Goal: Transaction & Acquisition: Purchase product/service

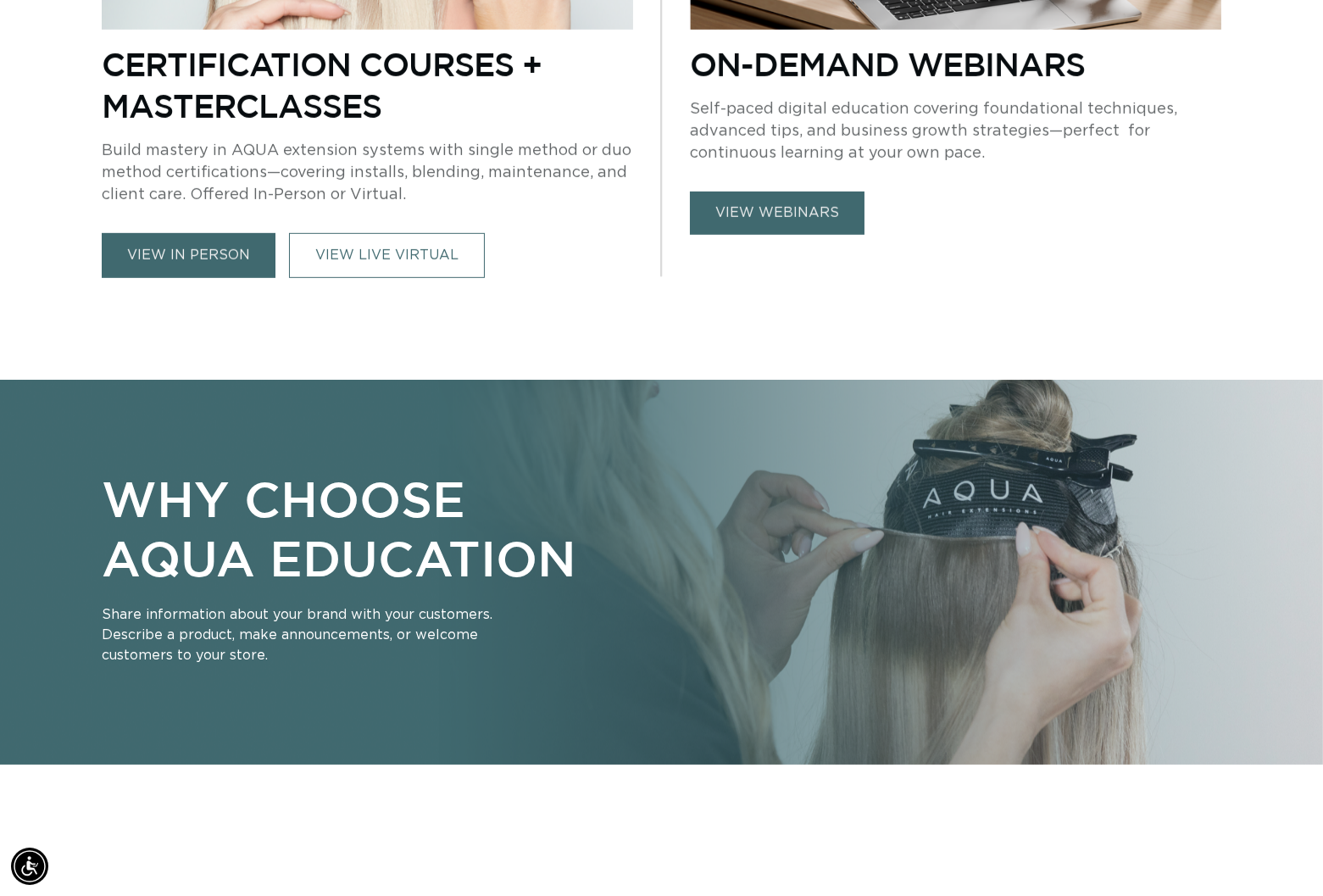
scroll to position [0, 1200]
click at [181, 252] on link "view in person" at bounding box center [189, 255] width 174 height 45
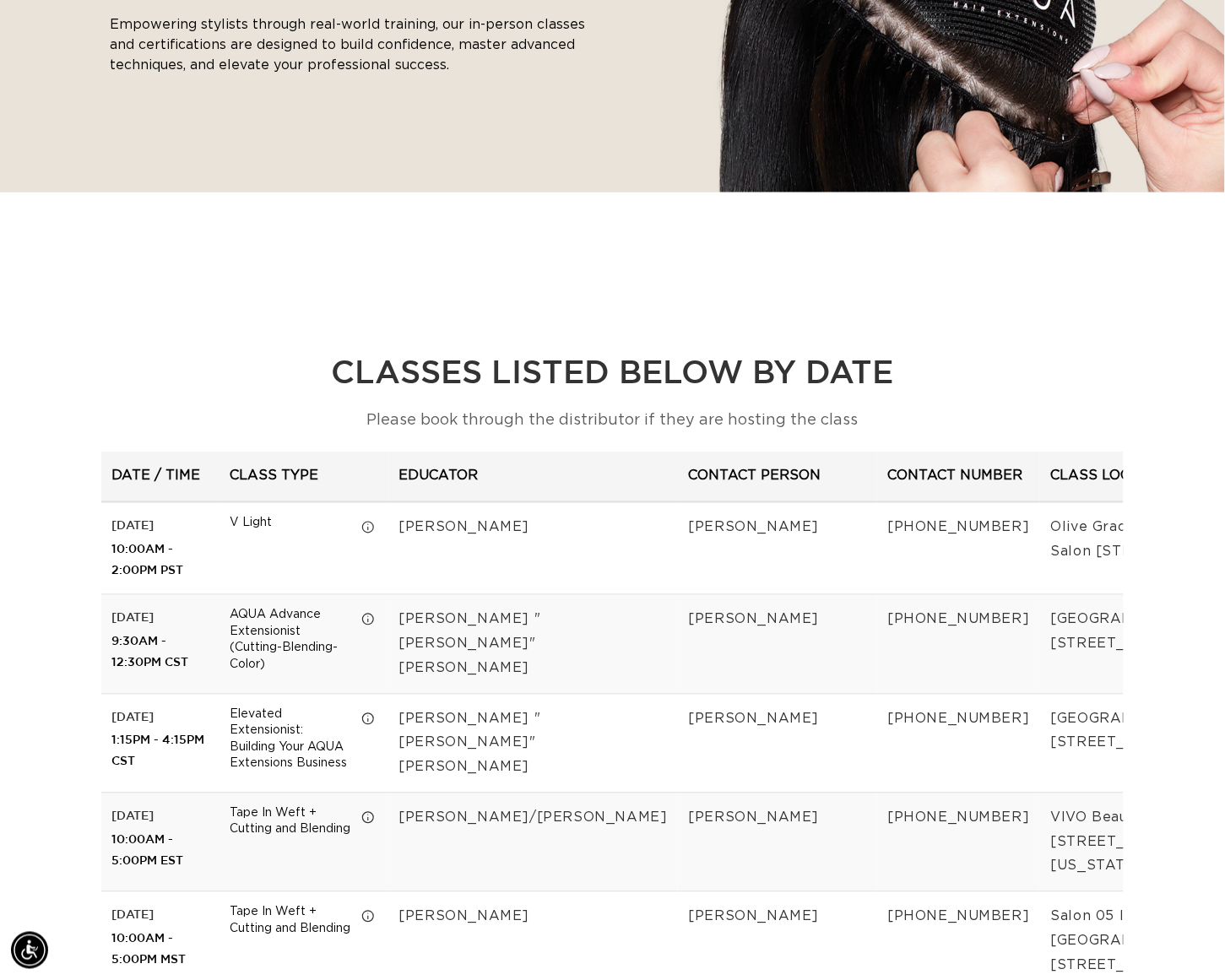
scroll to position [0, 2204]
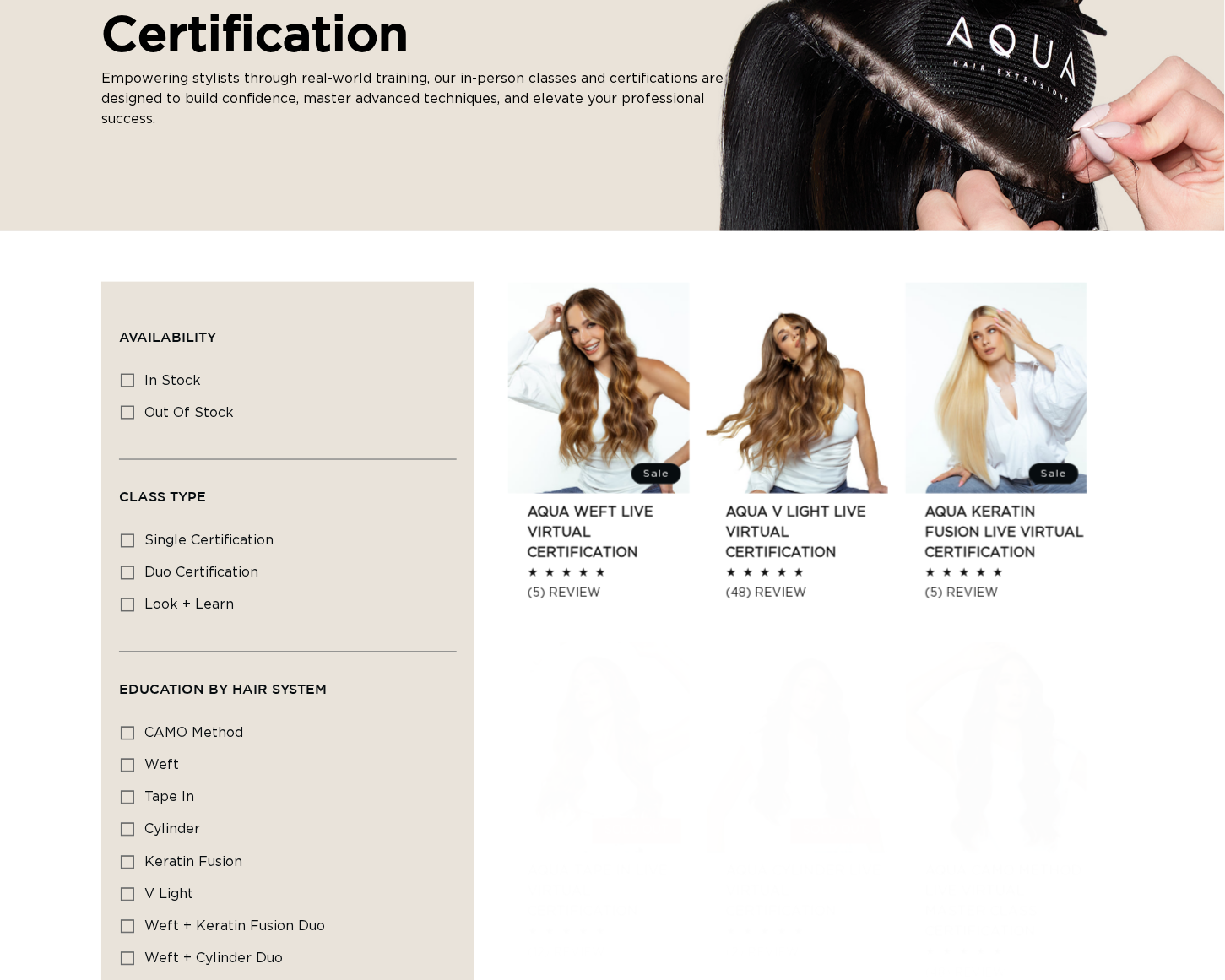
scroll to position [321, 0]
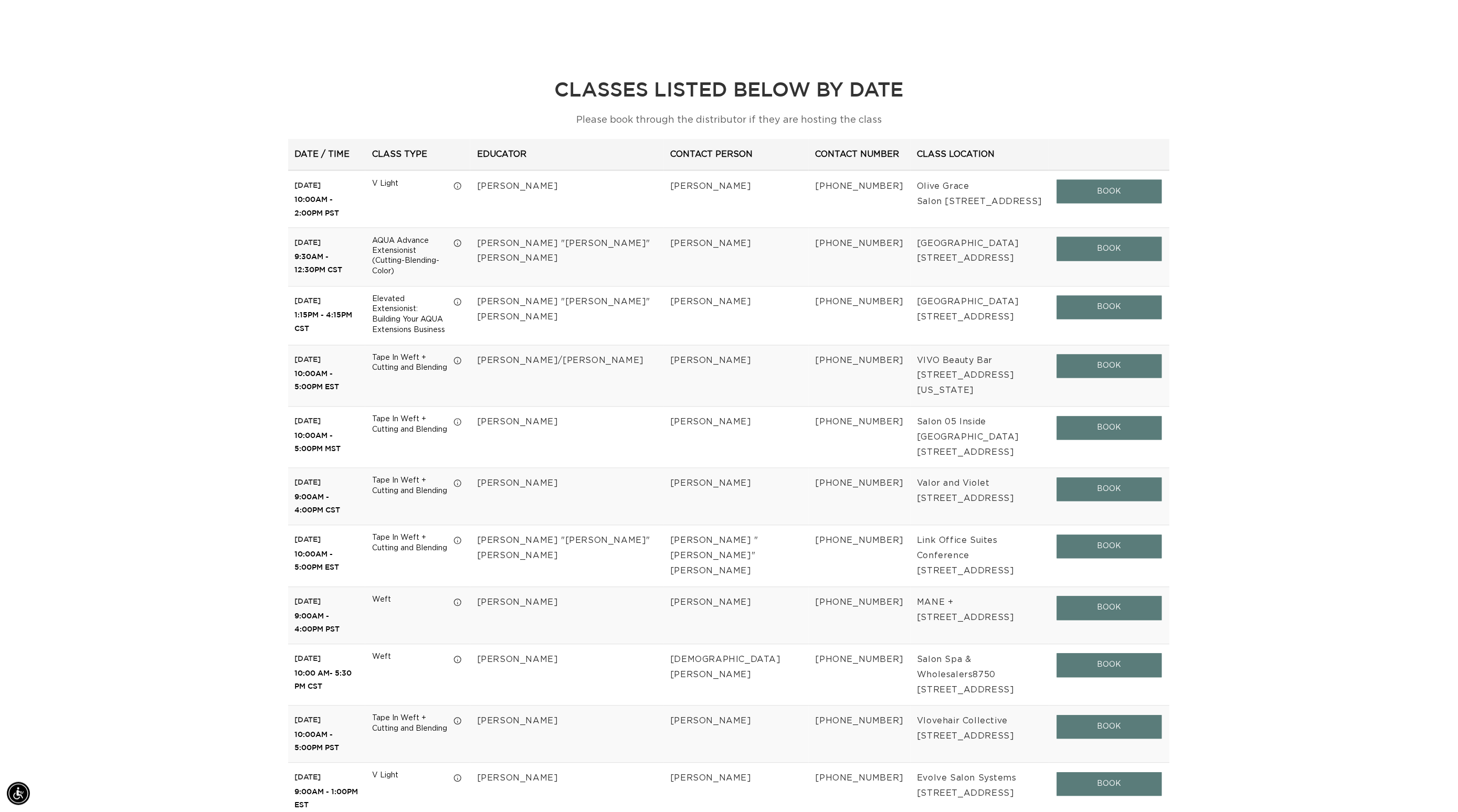
scroll to position [0, 991]
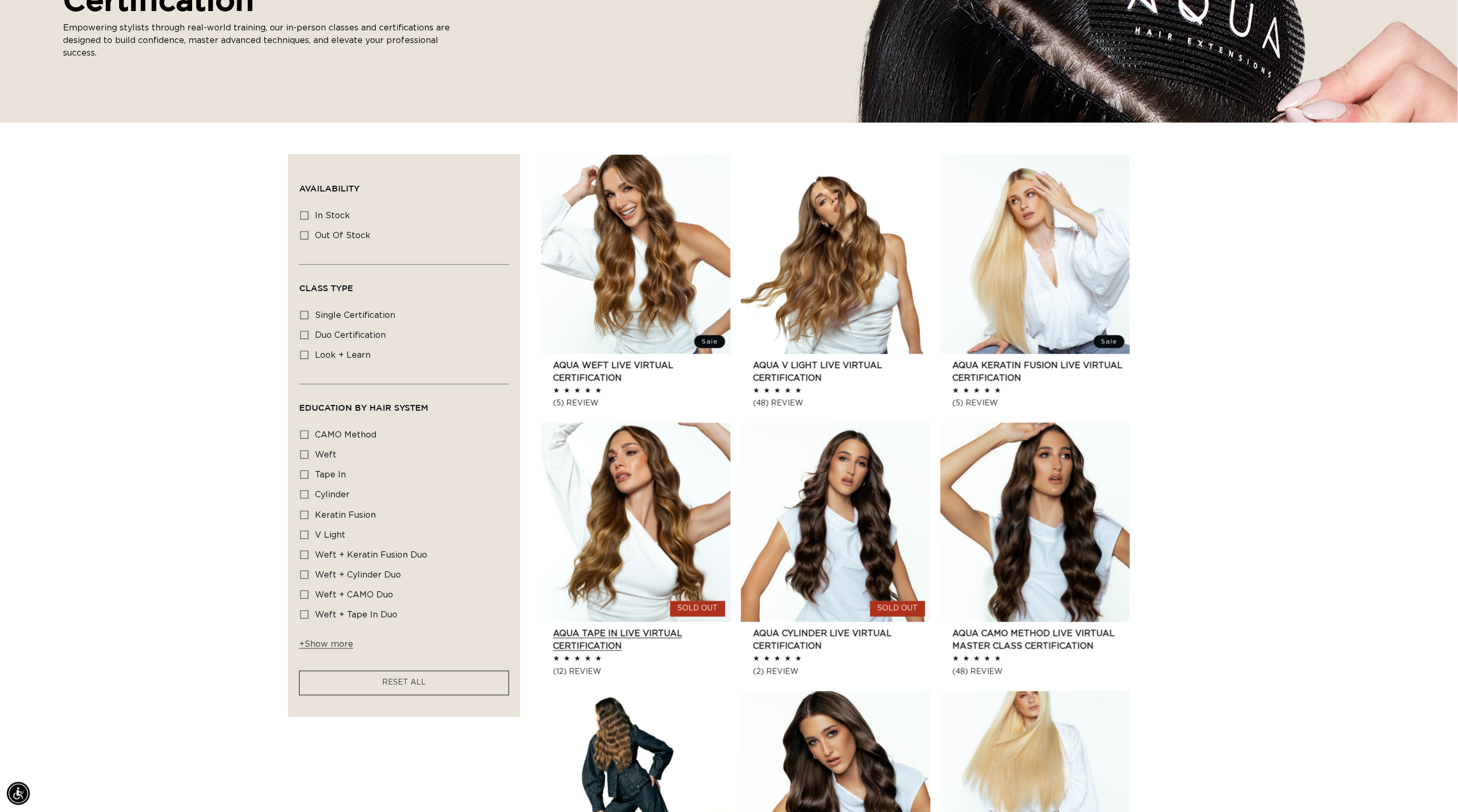
scroll to position [0, 1981]
click at [1059, 359] on link "AQUA Keratin Fusion LIVE VIRTUAL Certification" at bounding box center [1041, 372] width 177 height 25
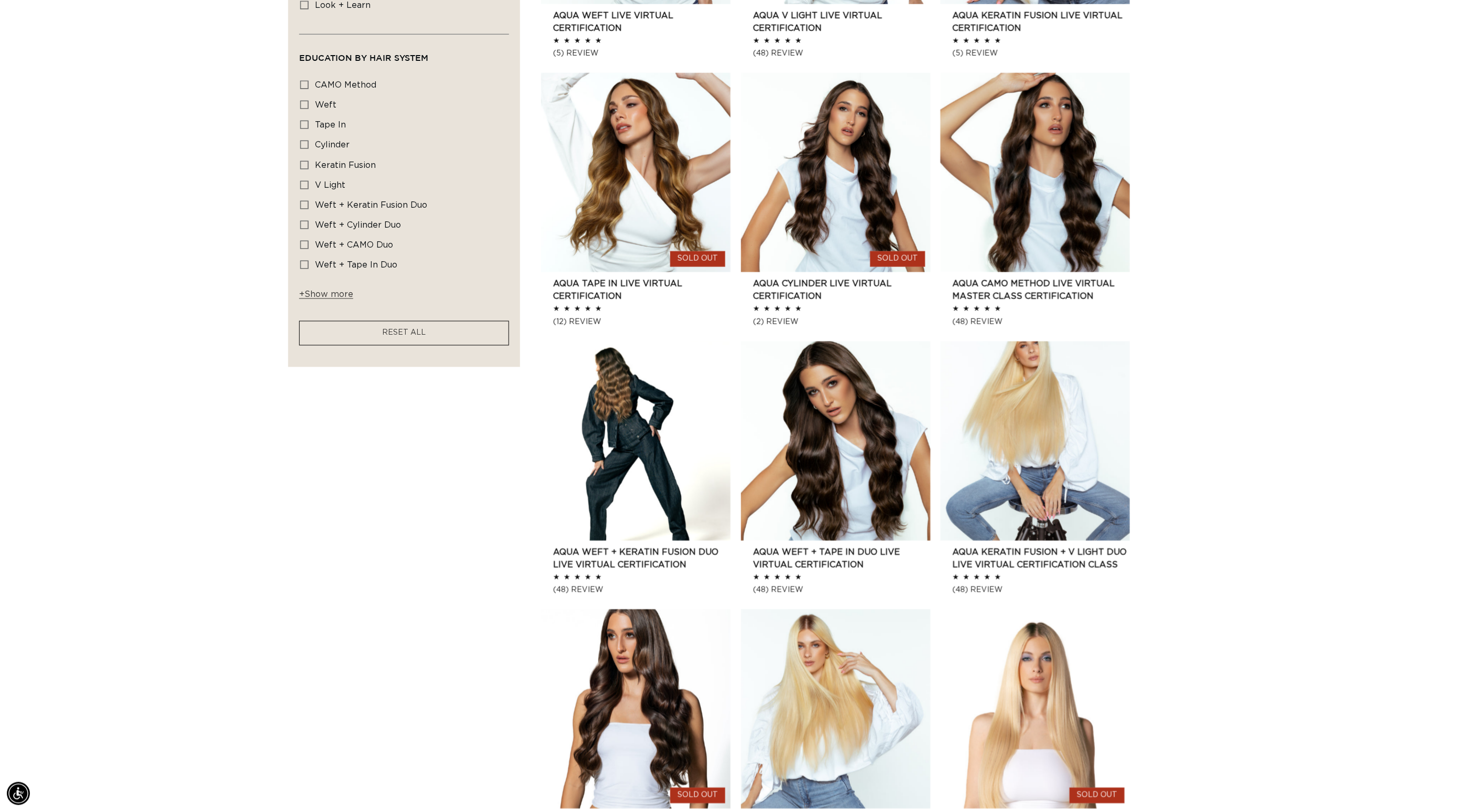
scroll to position [0, 0]
click at [299, 298] on span "+ Show more" at bounding box center [326, 294] width 54 height 9
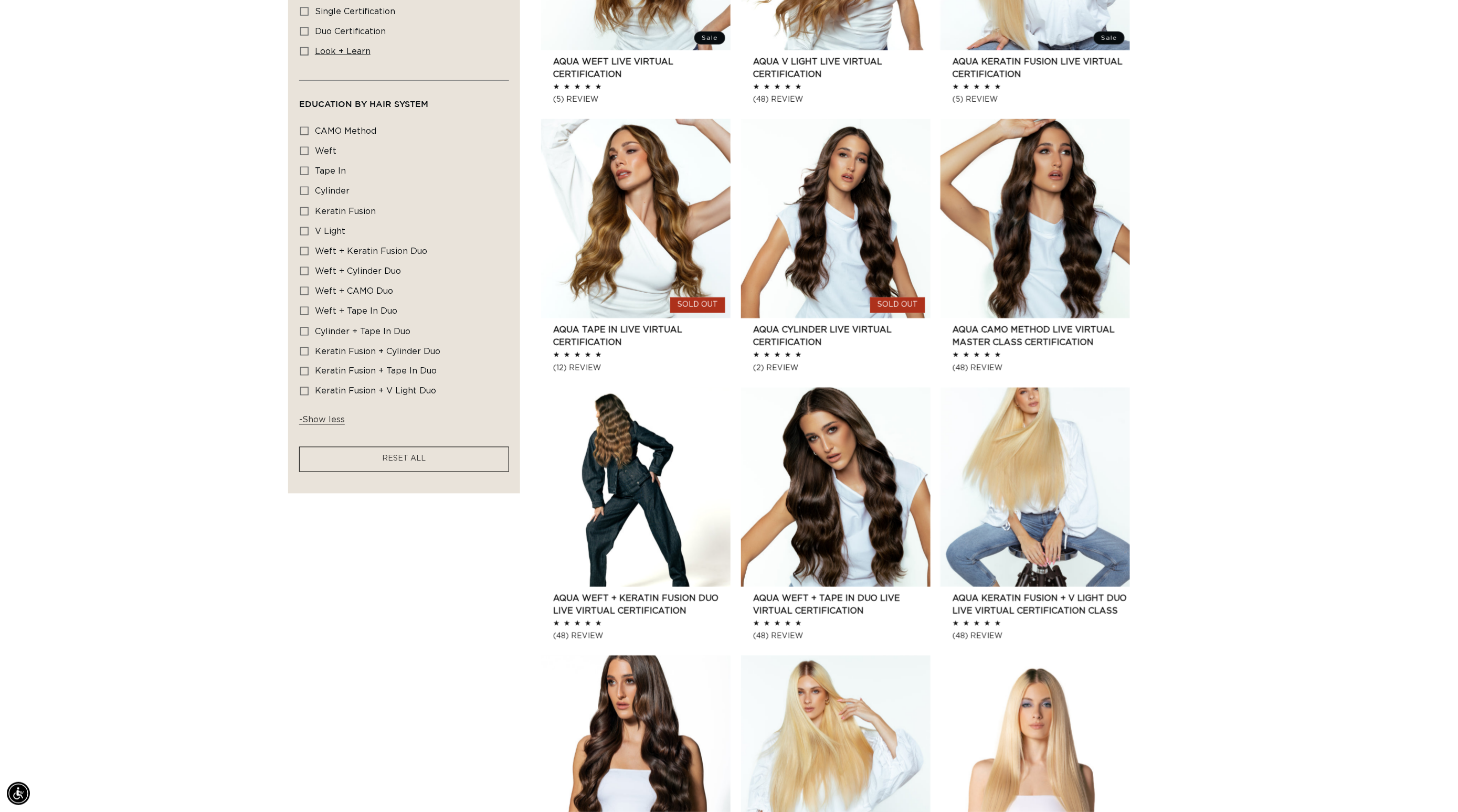
scroll to position [0, 1981]
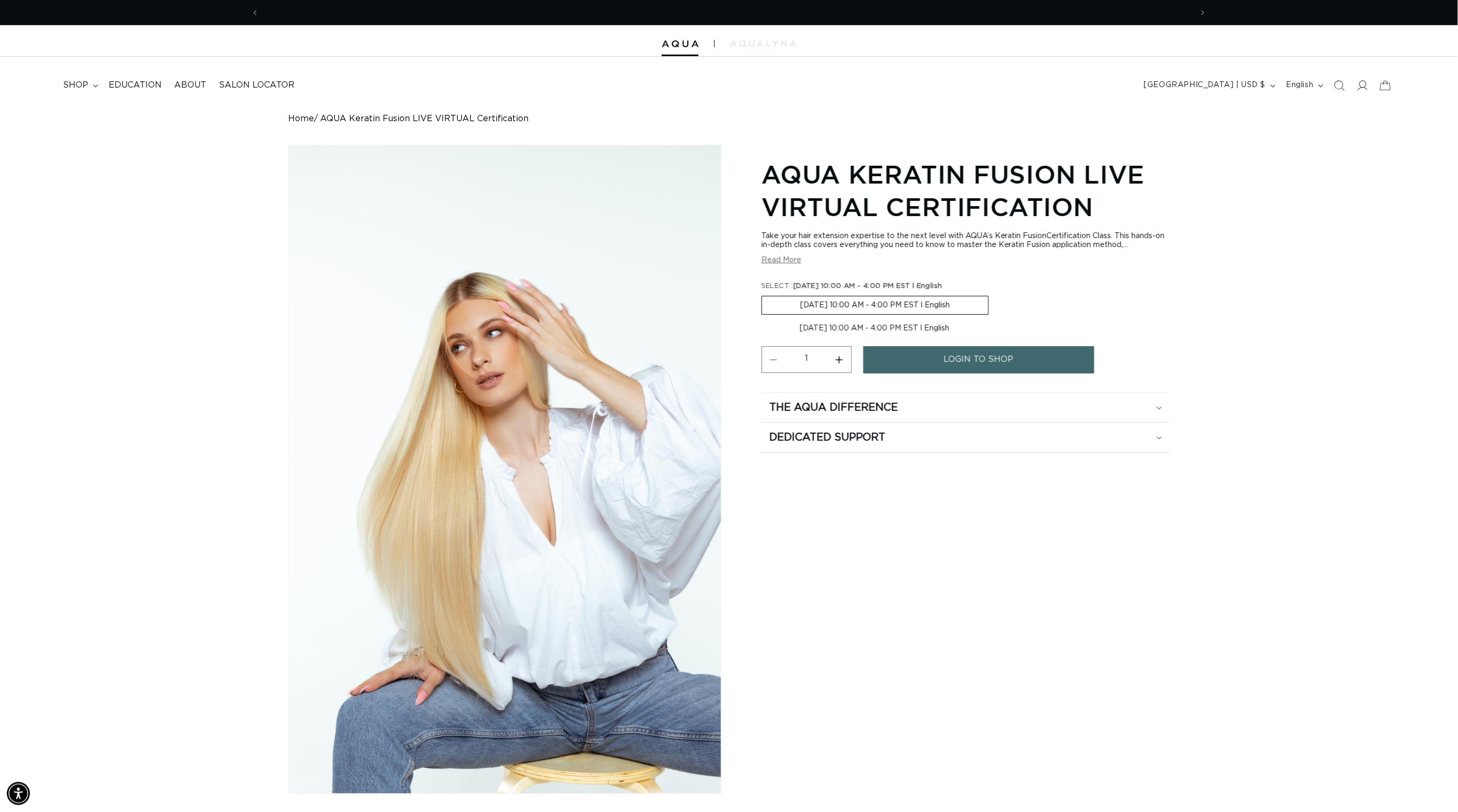
scroll to position [0, 991]
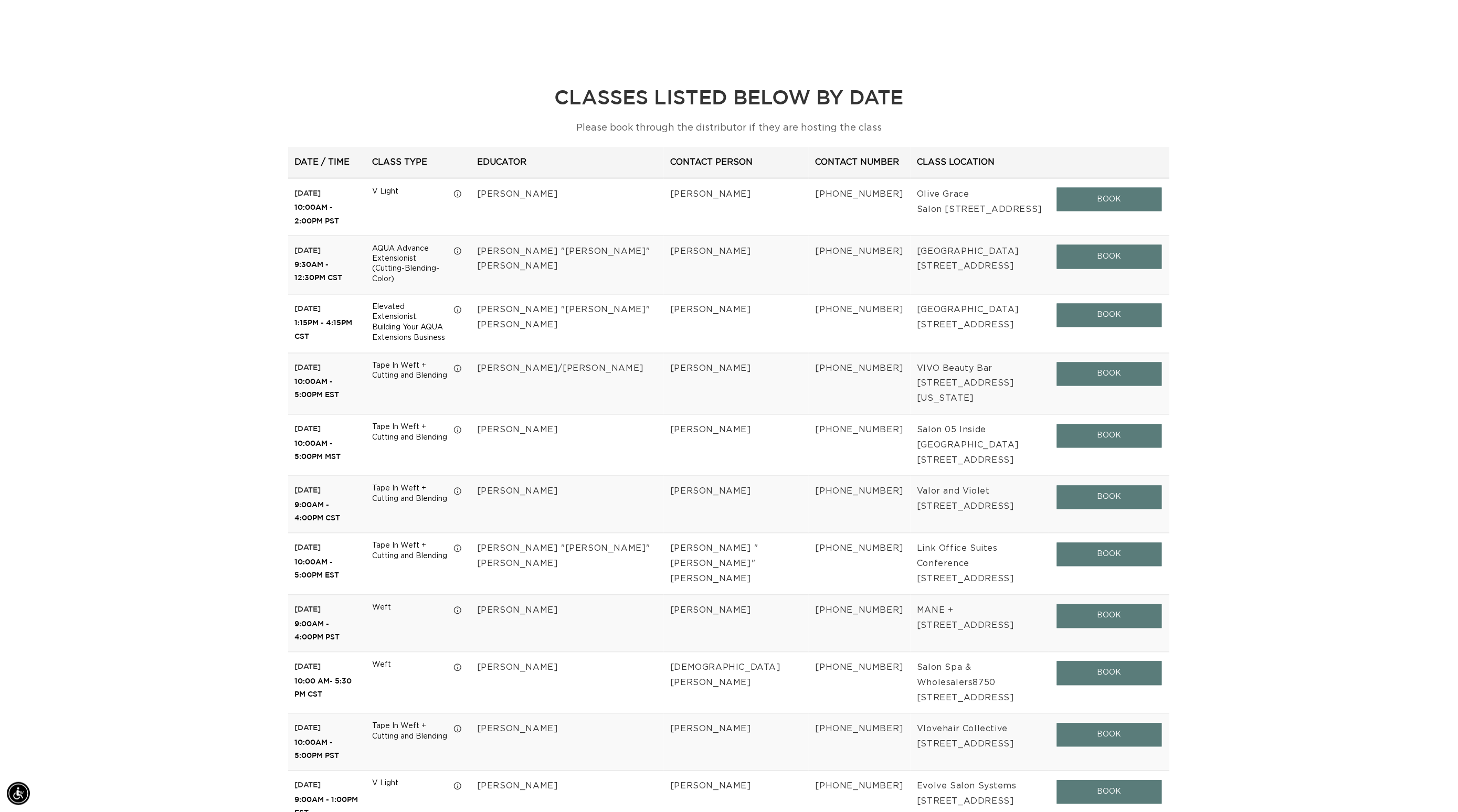
scroll to position [0, 1981]
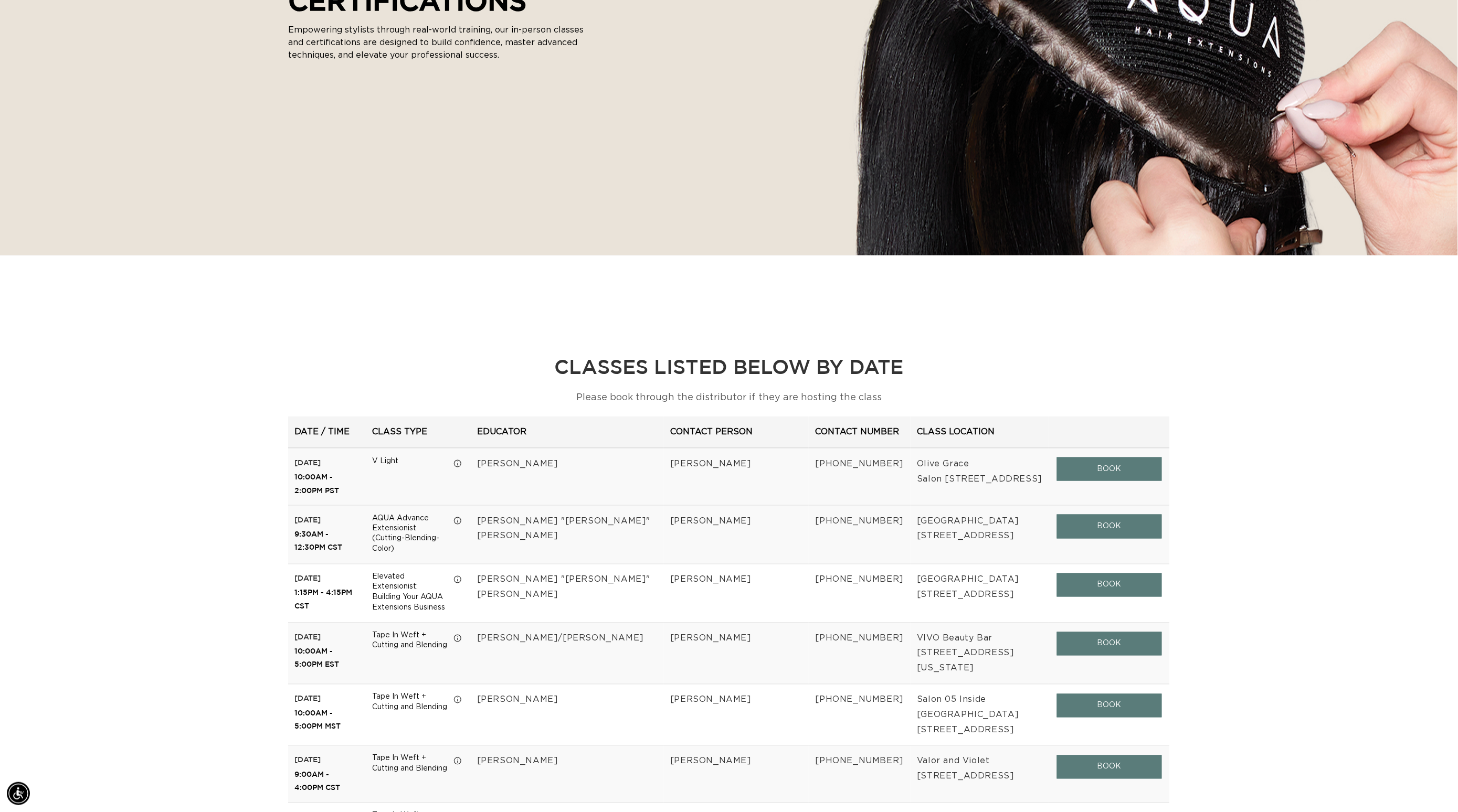
scroll to position [462, 0]
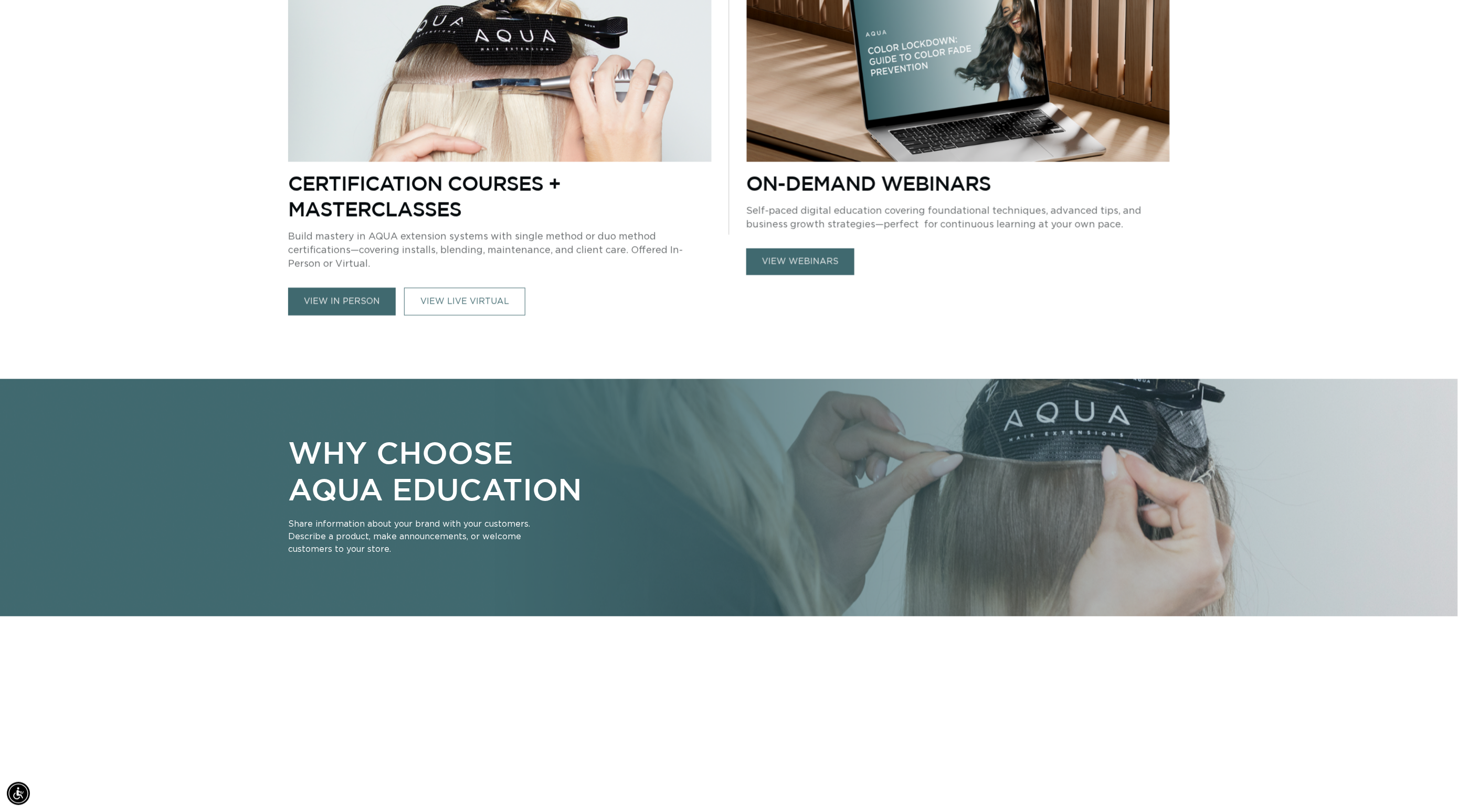
click at [316, 288] on link "view in person" at bounding box center [342, 301] width 108 height 28
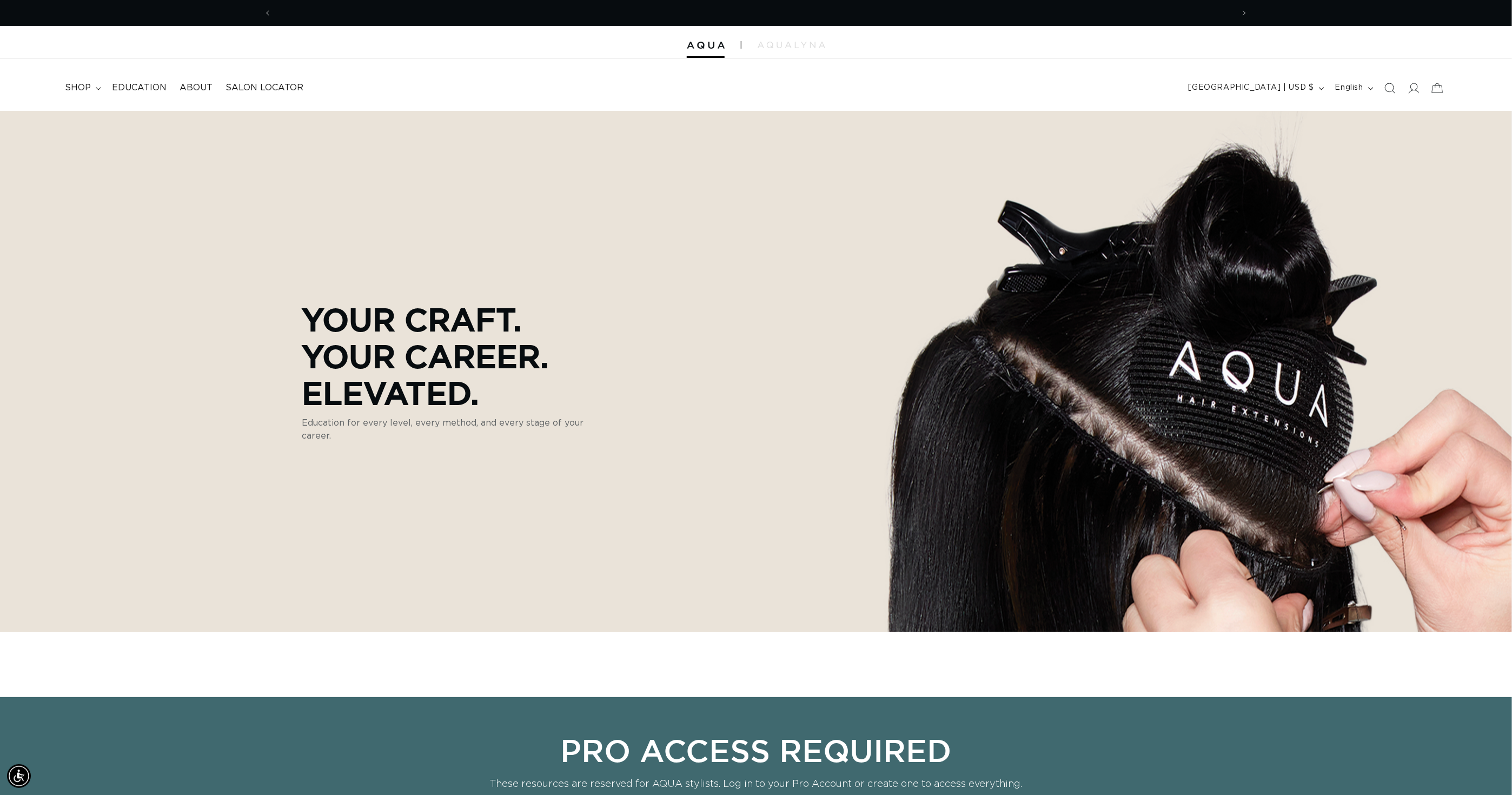
scroll to position [0, 1021]
click at [1378, 89] on span "Search" at bounding box center [1390, 88] width 24 height 24
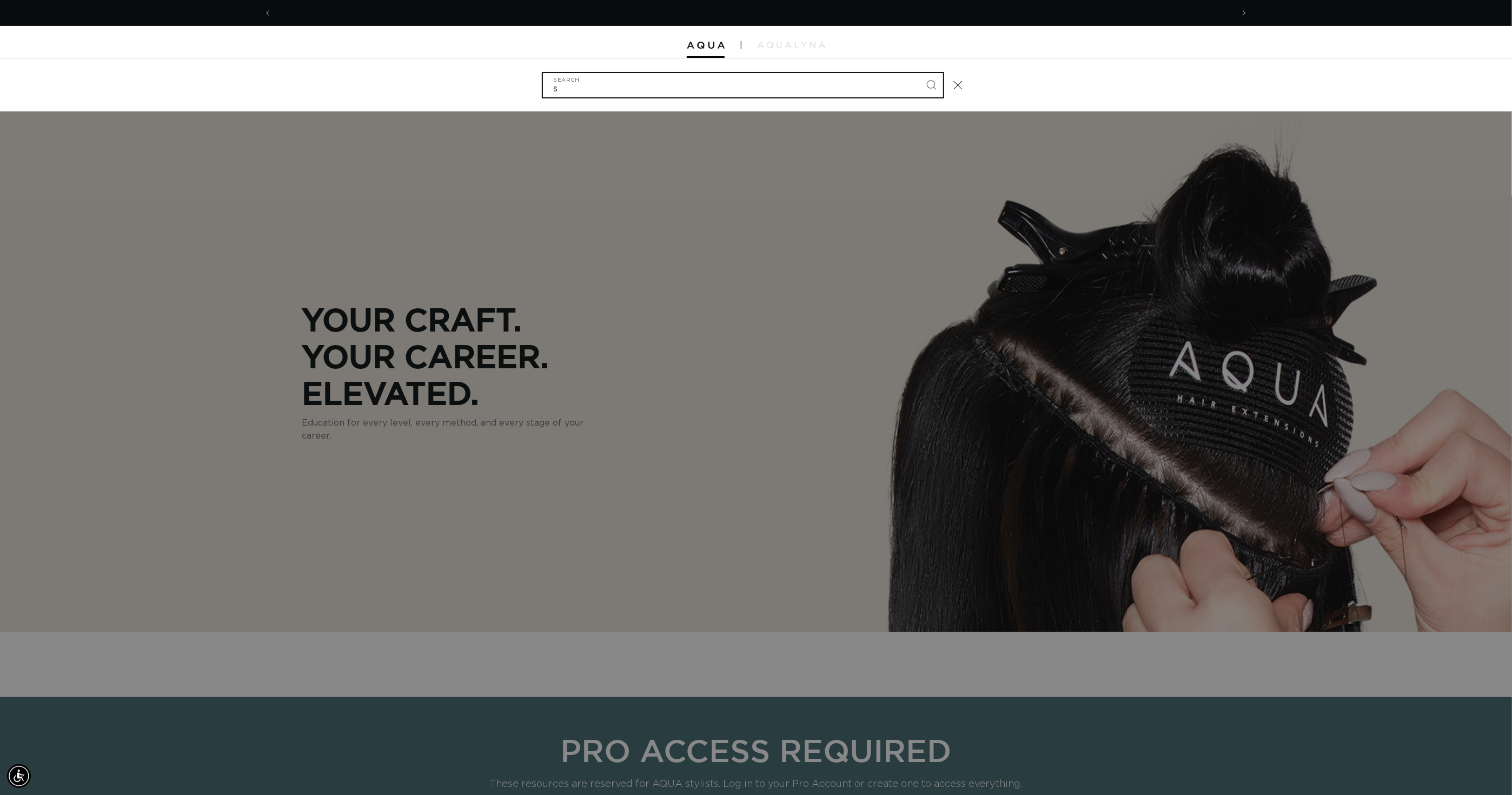
scroll to position [0, 2041]
click at [941, 86] on button "Search" at bounding box center [931, 85] width 24 height 24
type input "silicone\"
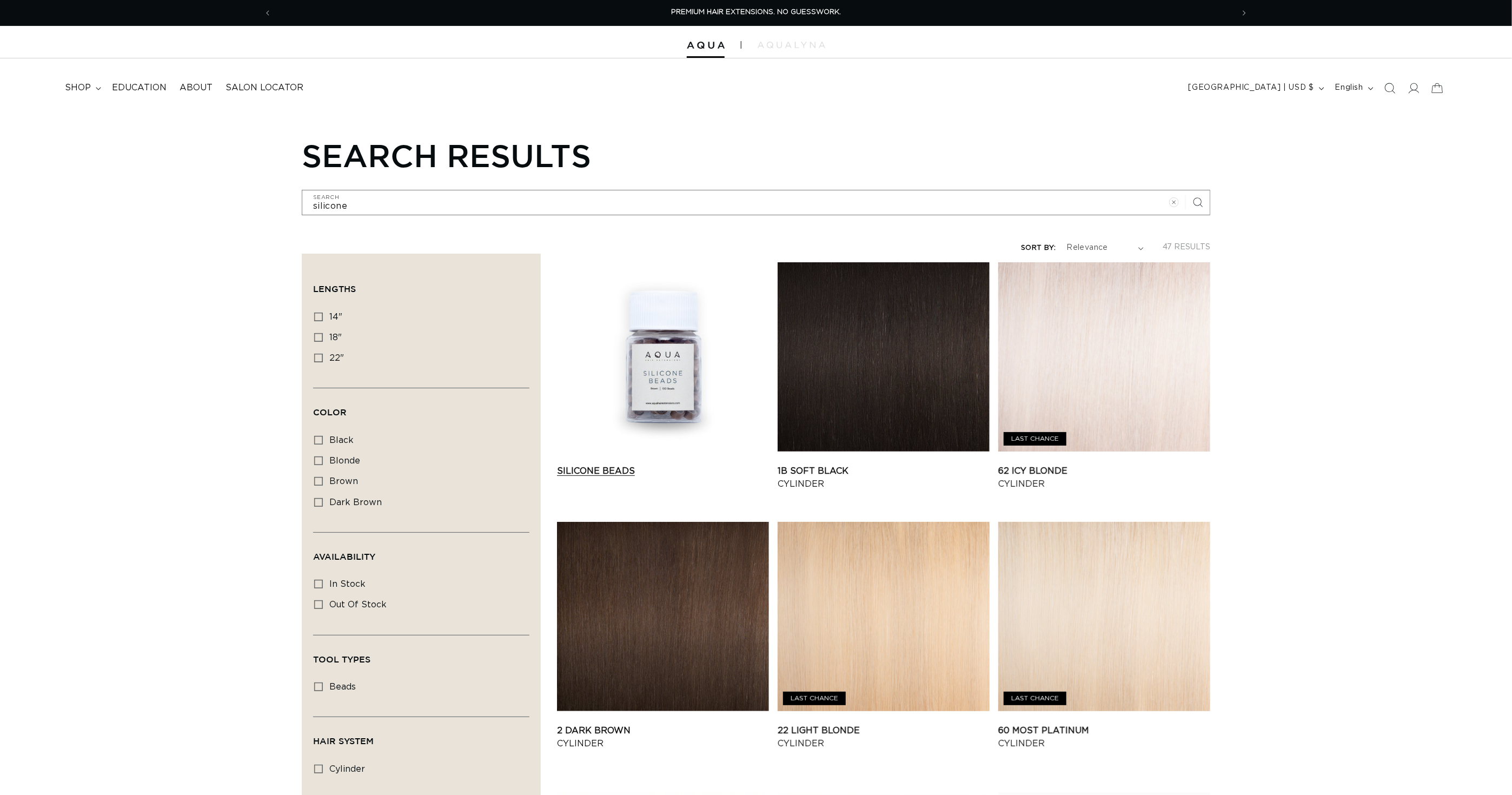
click at [662, 464] on link "Silicone Beads" at bounding box center [663, 471] width 212 height 13
click at [661, 464] on link "Silicone Beads" at bounding box center [663, 471] width 212 height 13
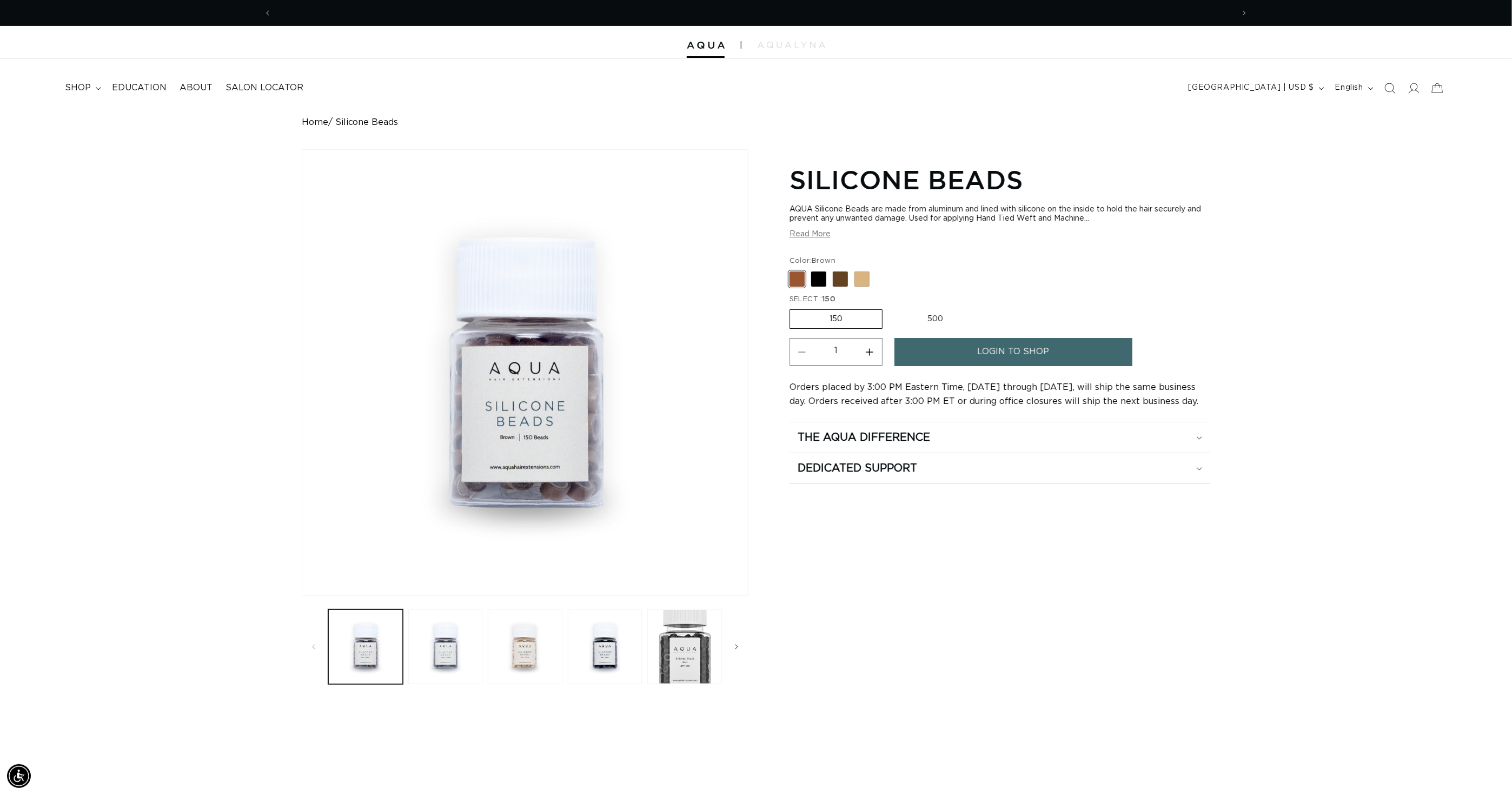
scroll to position [0, 1021]
click at [426, 672] on button "Load image 2 in gallery view" at bounding box center [446, 646] width 75 height 75
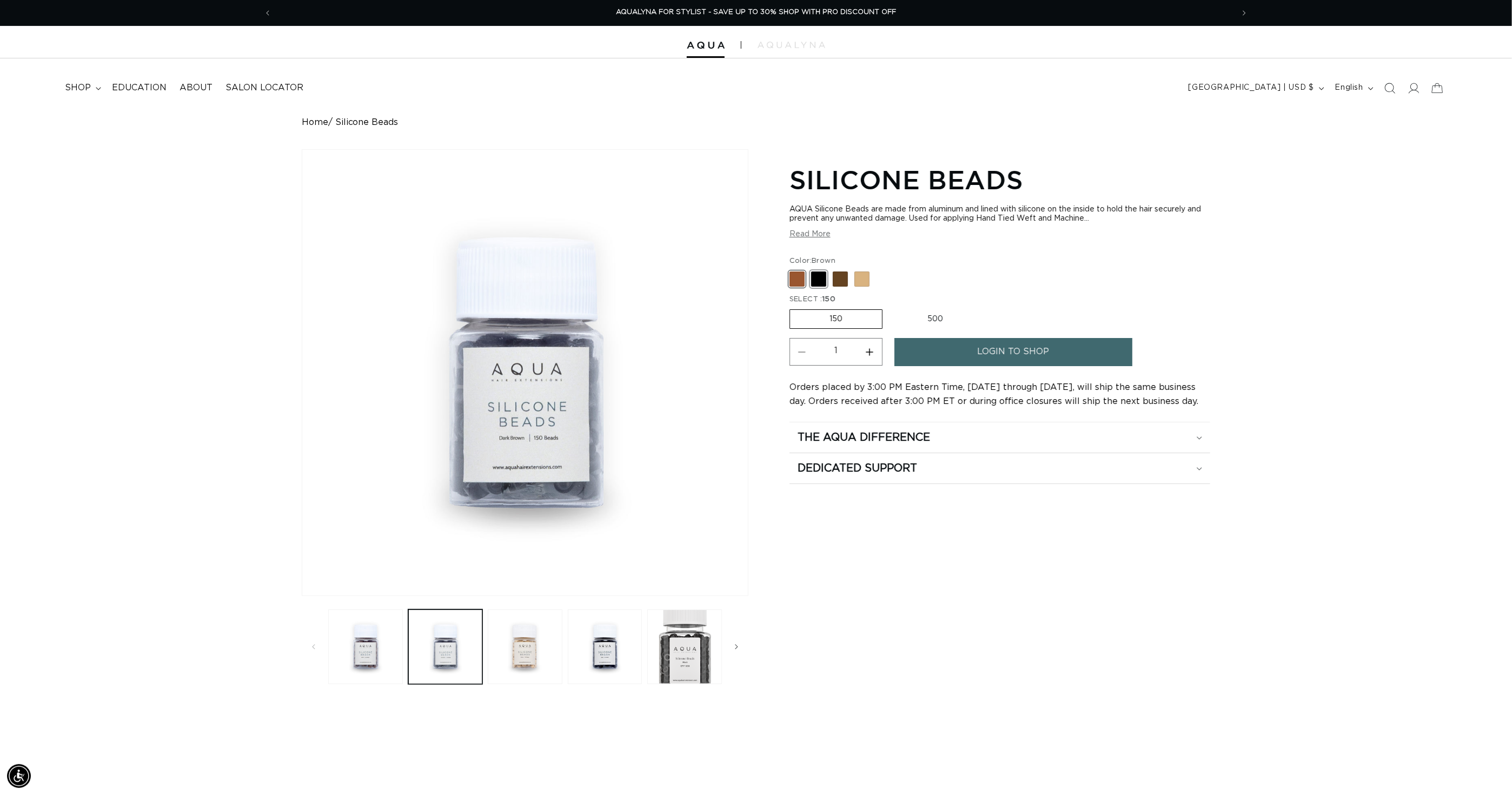
click at [819, 280] on span at bounding box center [819, 279] width 15 height 15
click at [793, 270] on input "Black Variant sold out or unavailable" at bounding box center [792, 270] width 1 height 1
radio input "true"
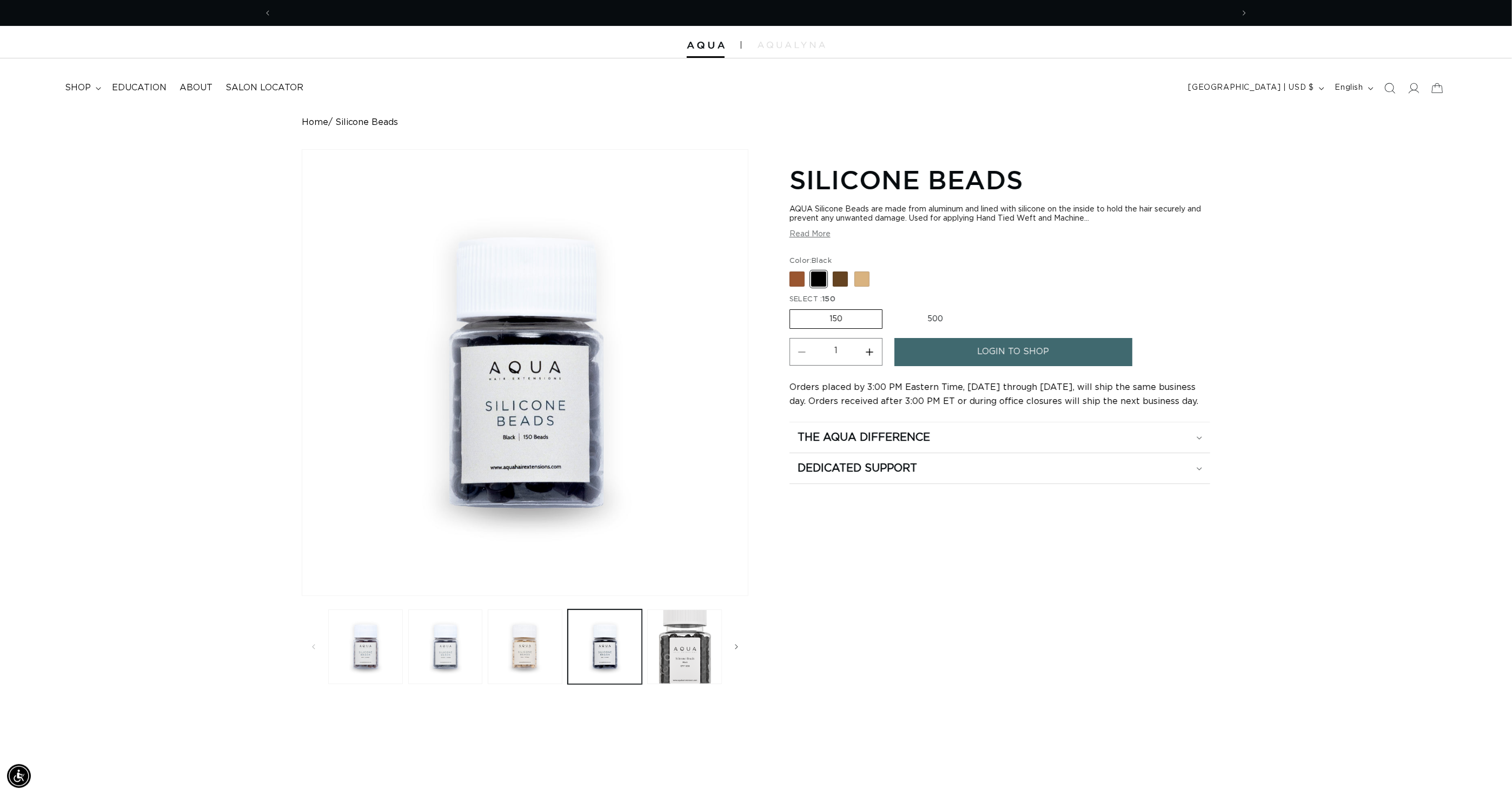
scroll to position [0, 1021]
click at [868, 287] on span at bounding box center [862, 279] width 15 height 15
click at [793, 270] on input "Blonde Variant sold out or unavailable" at bounding box center [792, 270] width 1 height 1
radio input "true"
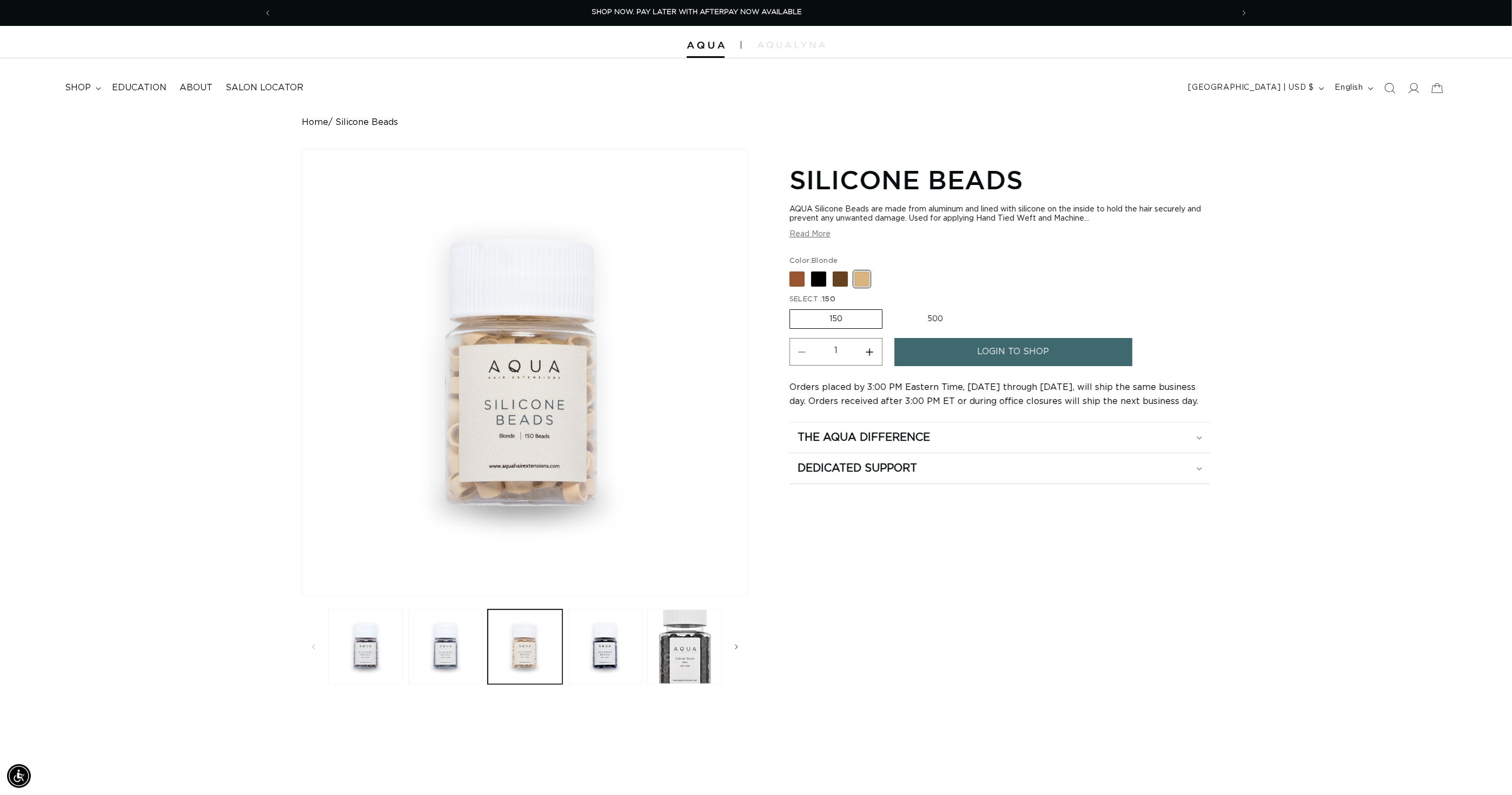
click at [943, 319] on label "500 Variant sold out or unavailable" at bounding box center [935, 319] width 95 height 18
click at [889, 308] on input "500 Variant sold out or unavailable" at bounding box center [888, 307] width 1 height 1
radio input "true"
click at [805, 287] on span at bounding box center [797, 279] width 15 height 15
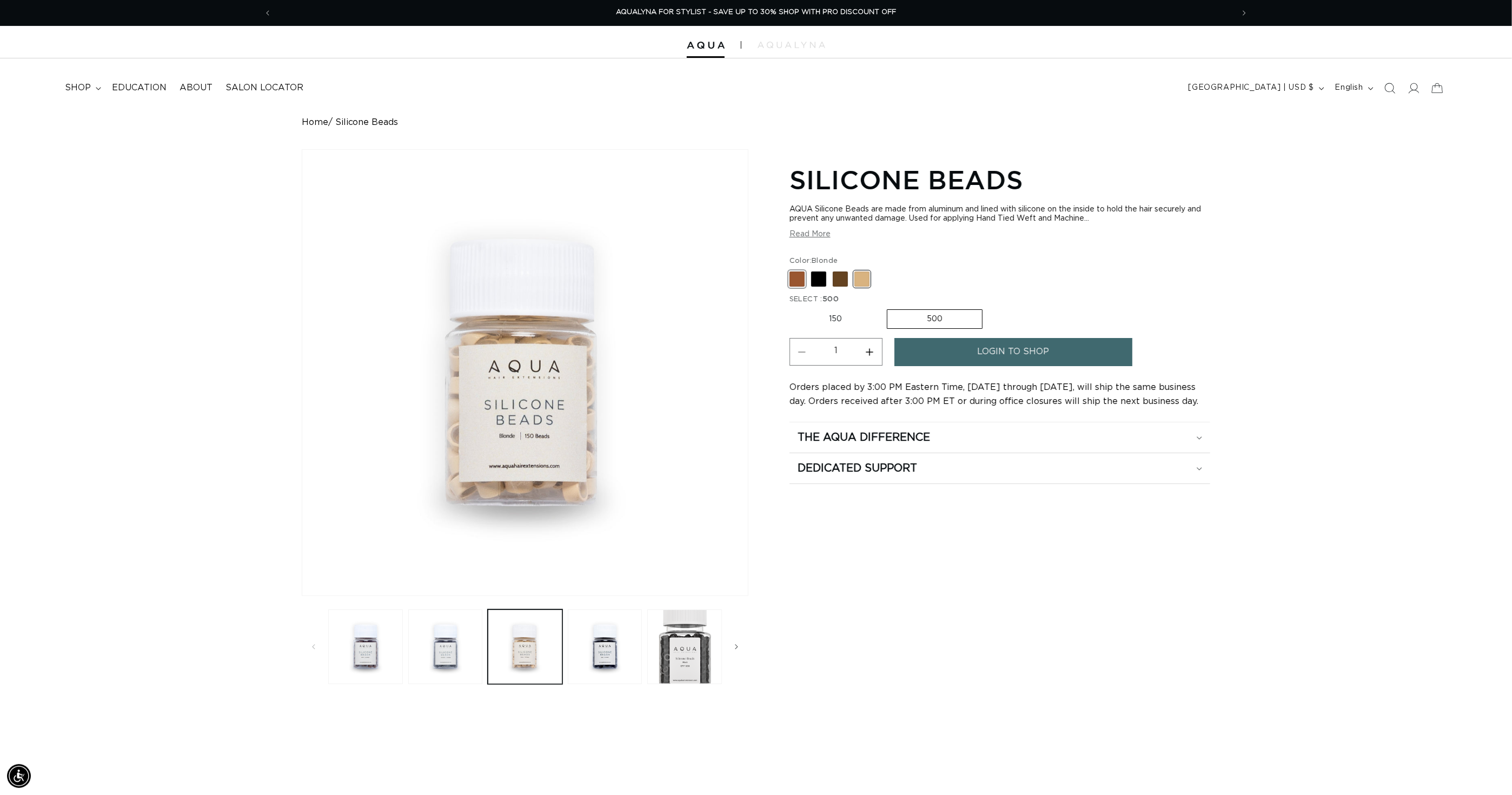
click at [793, 270] on input "Brown Variant sold out or unavailable" at bounding box center [792, 270] width 1 height 1
radio input "true"
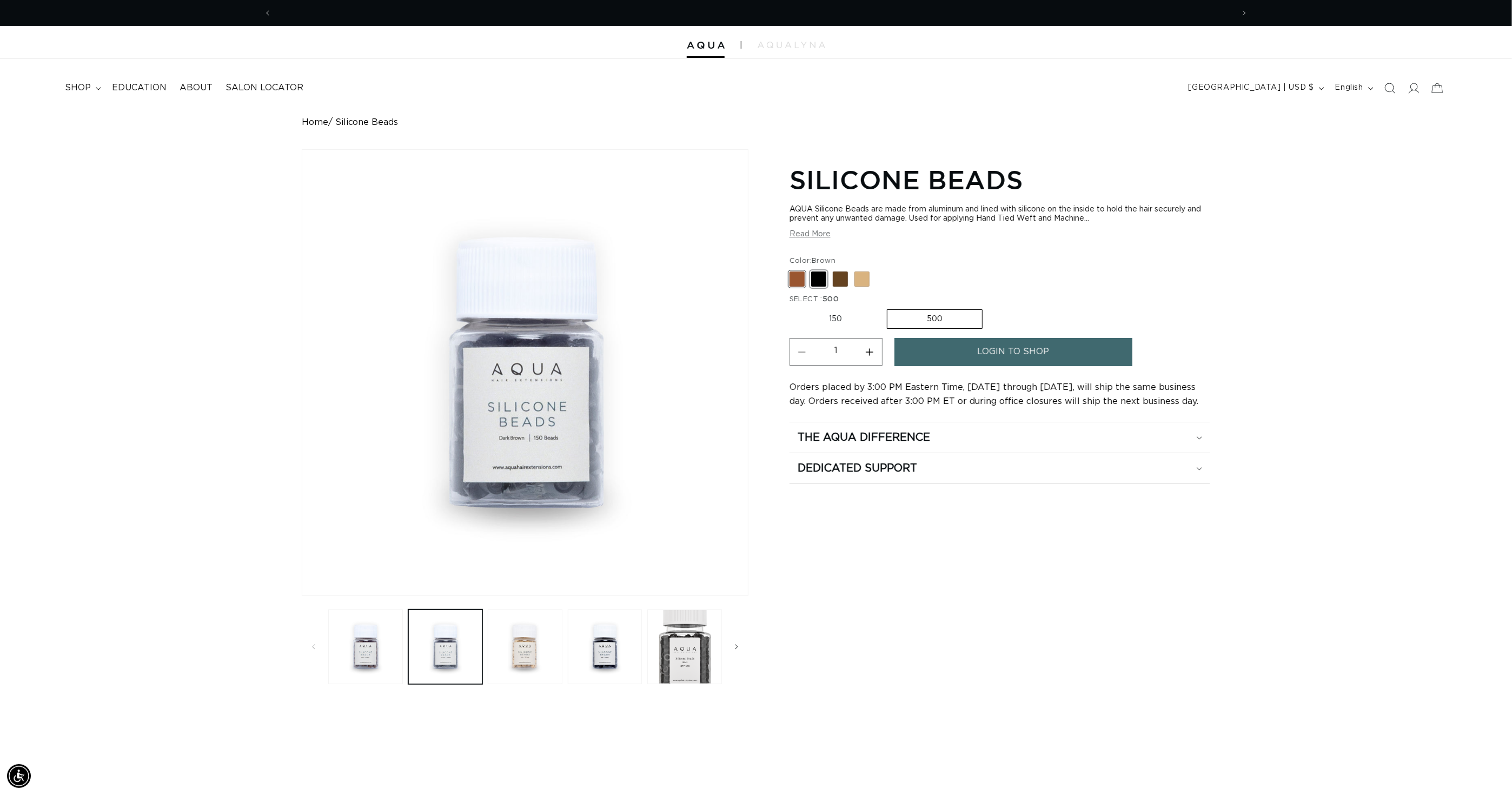
scroll to position [0, 0]
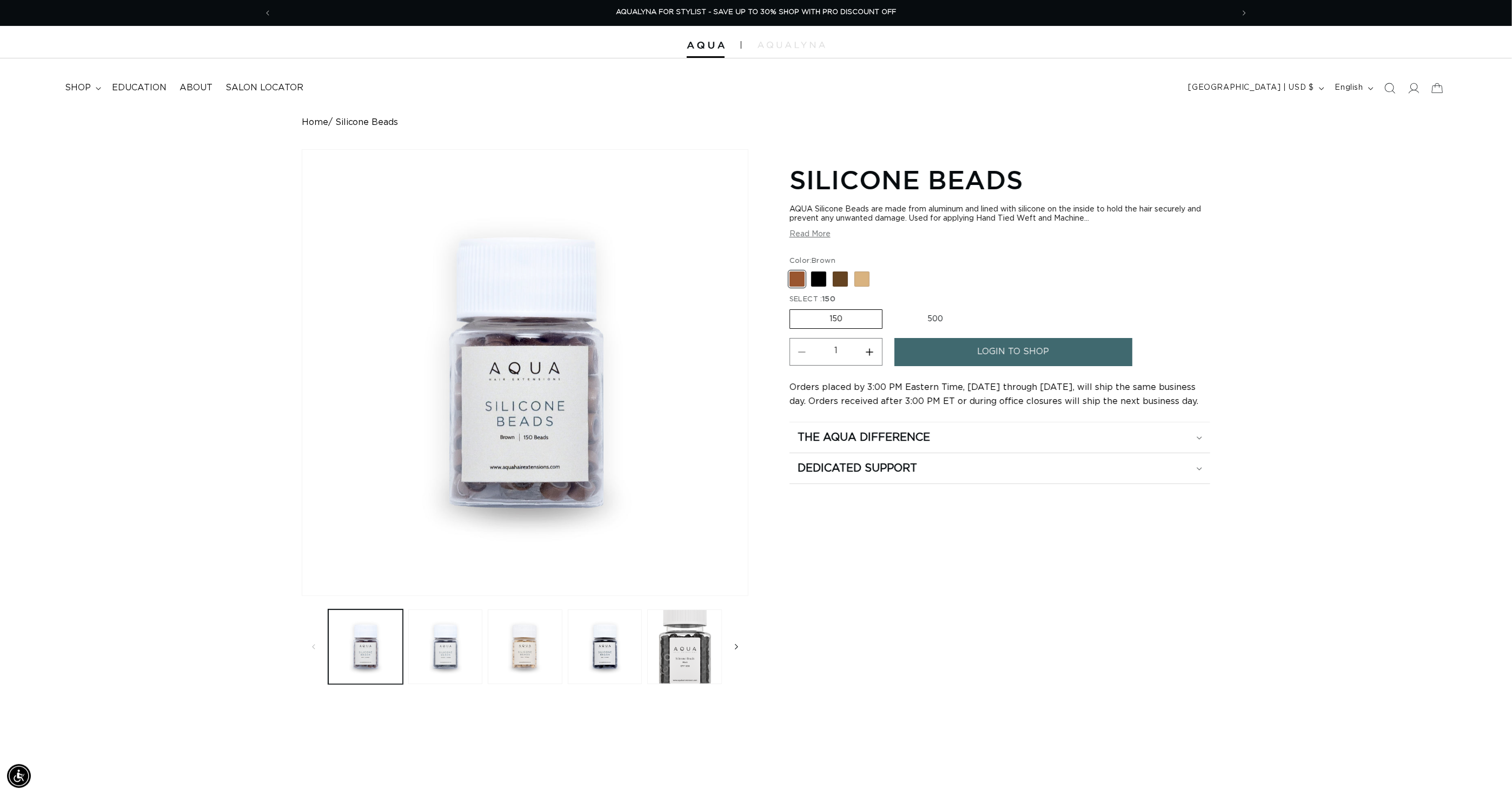
click at [739, 652] on span "Slide right" at bounding box center [737, 647] width 11 height 11
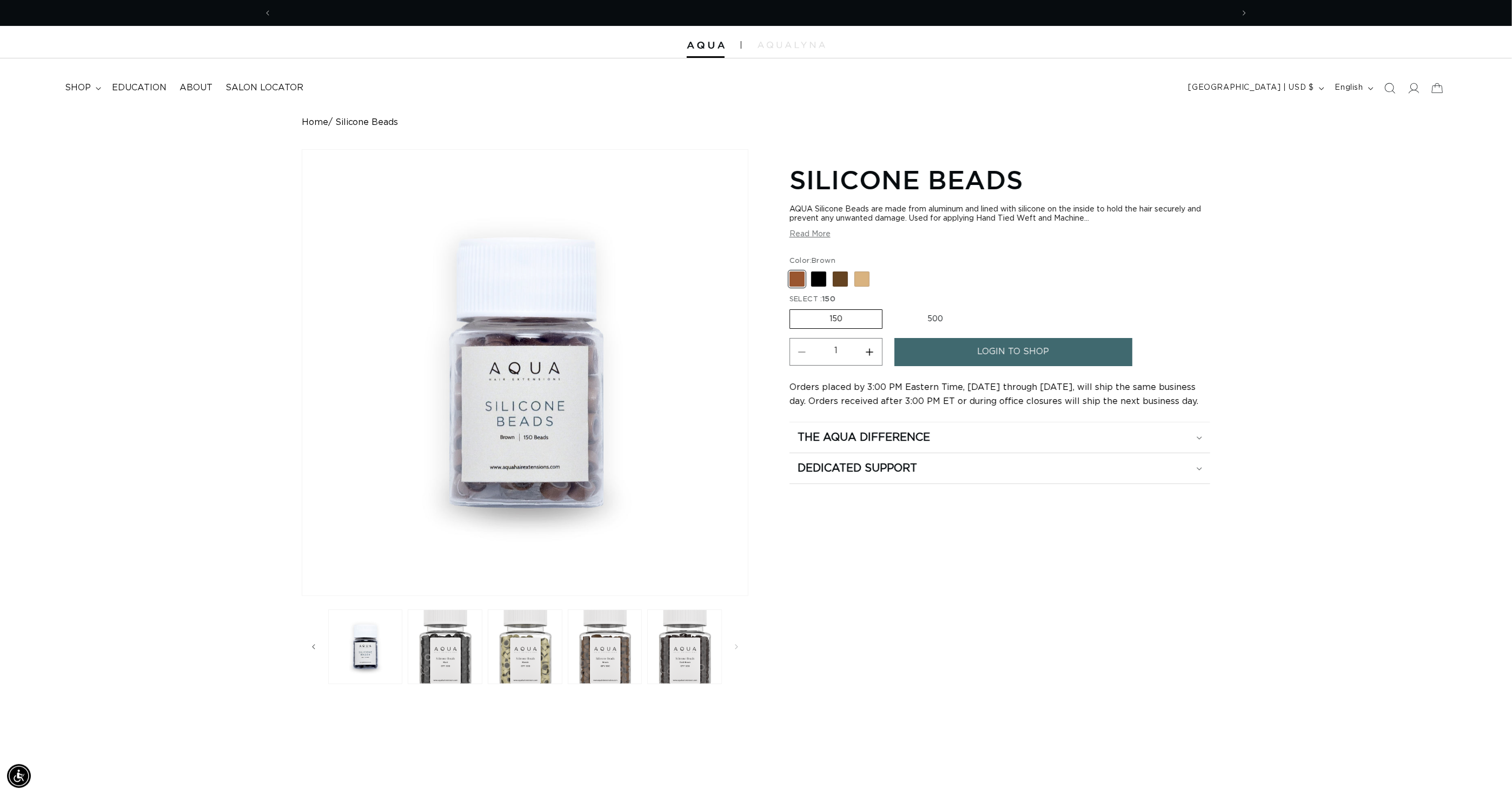
scroll to position [0, 0]
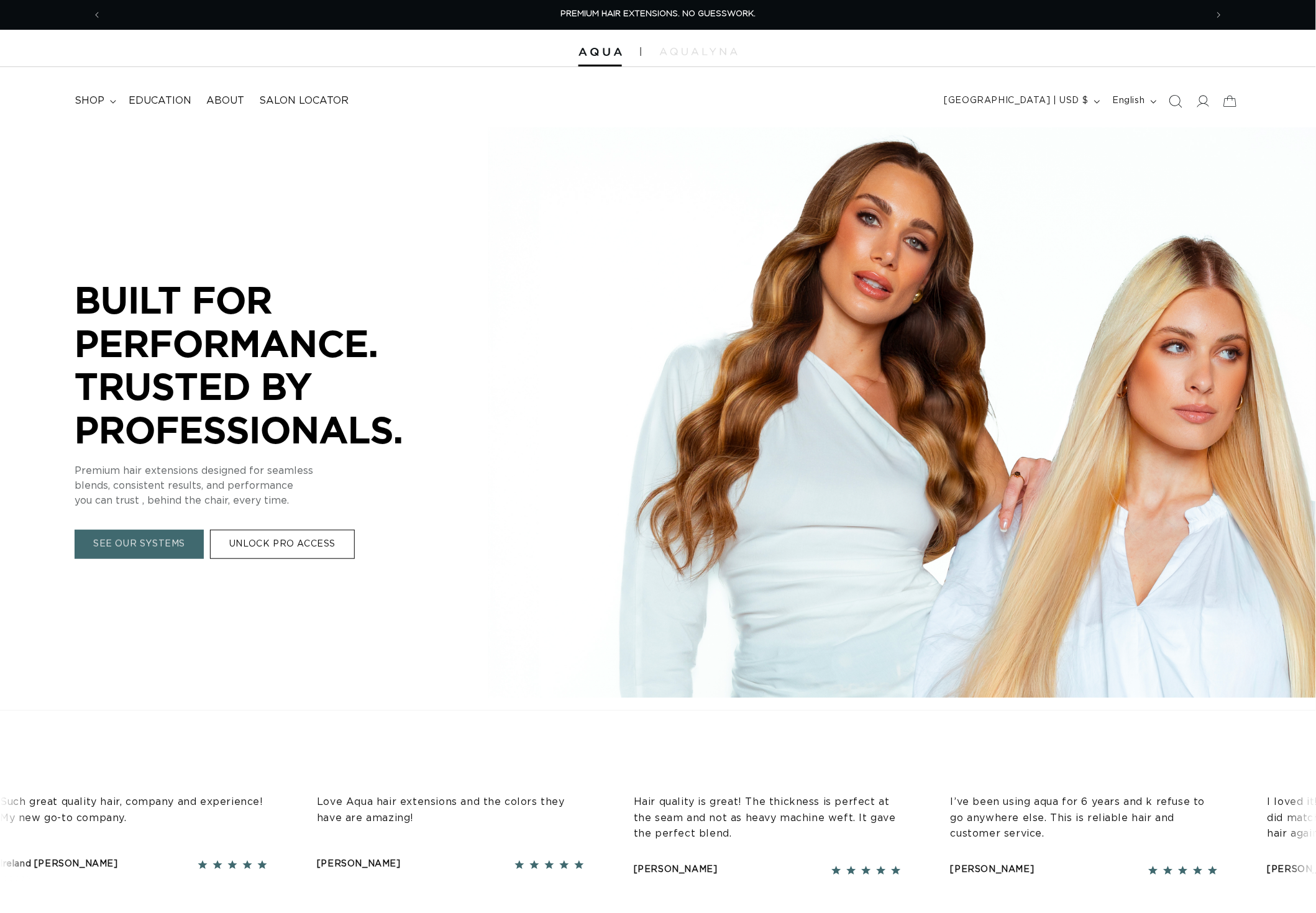
click at [1169, 105] on icon "Search" at bounding box center [1175, 100] width 13 height 13
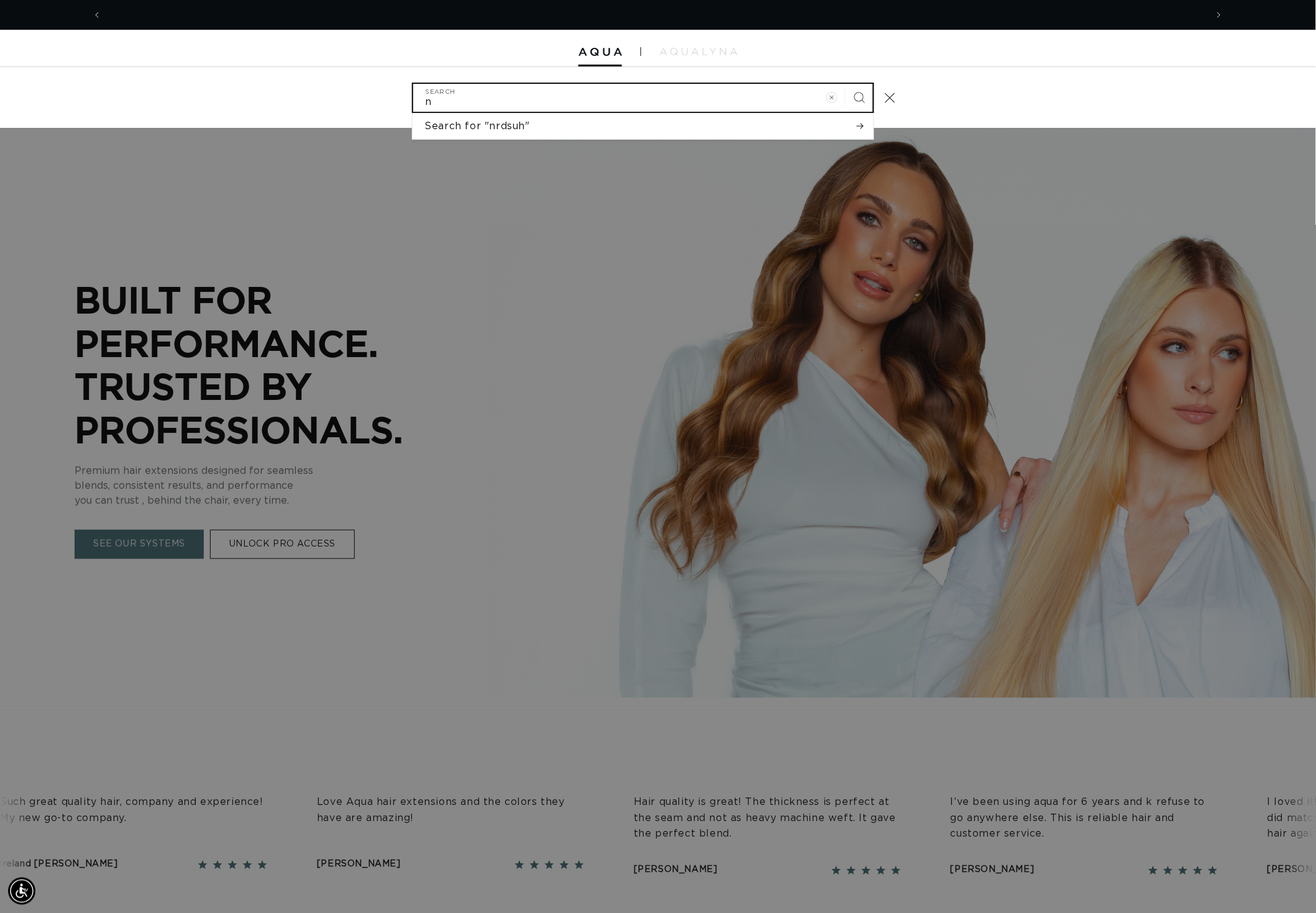
scroll to position [0, 1173]
type input "brush"
click at [871, 98] on button "Search" at bounding box center [859, 97] width 28 height 28
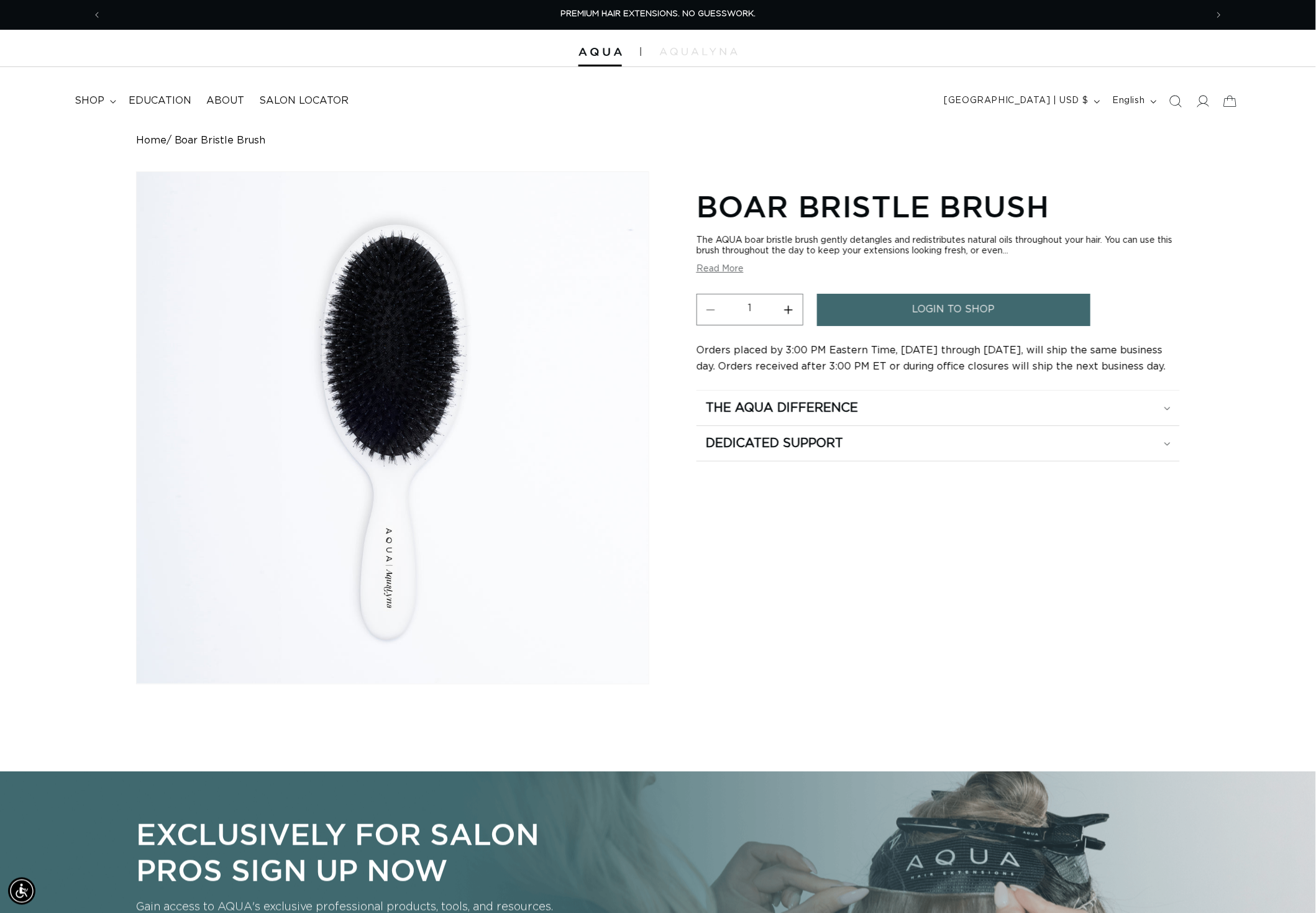
click at [936, 316] on span "login to shop" at bounding box center [954, 310] width 83 height 32
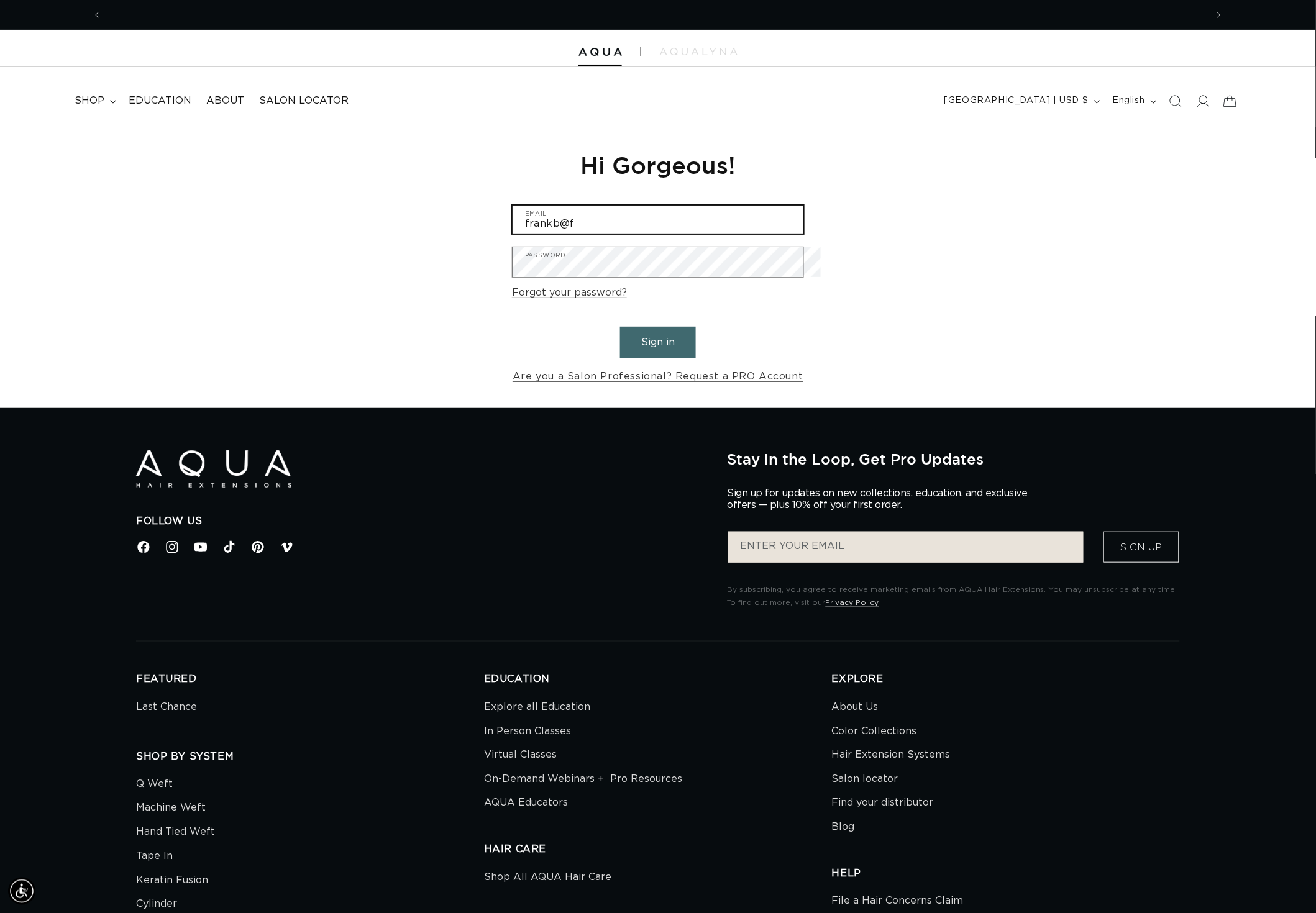
scroll to position [0, 1173]
type input "frankb@frankiethedirector.com"
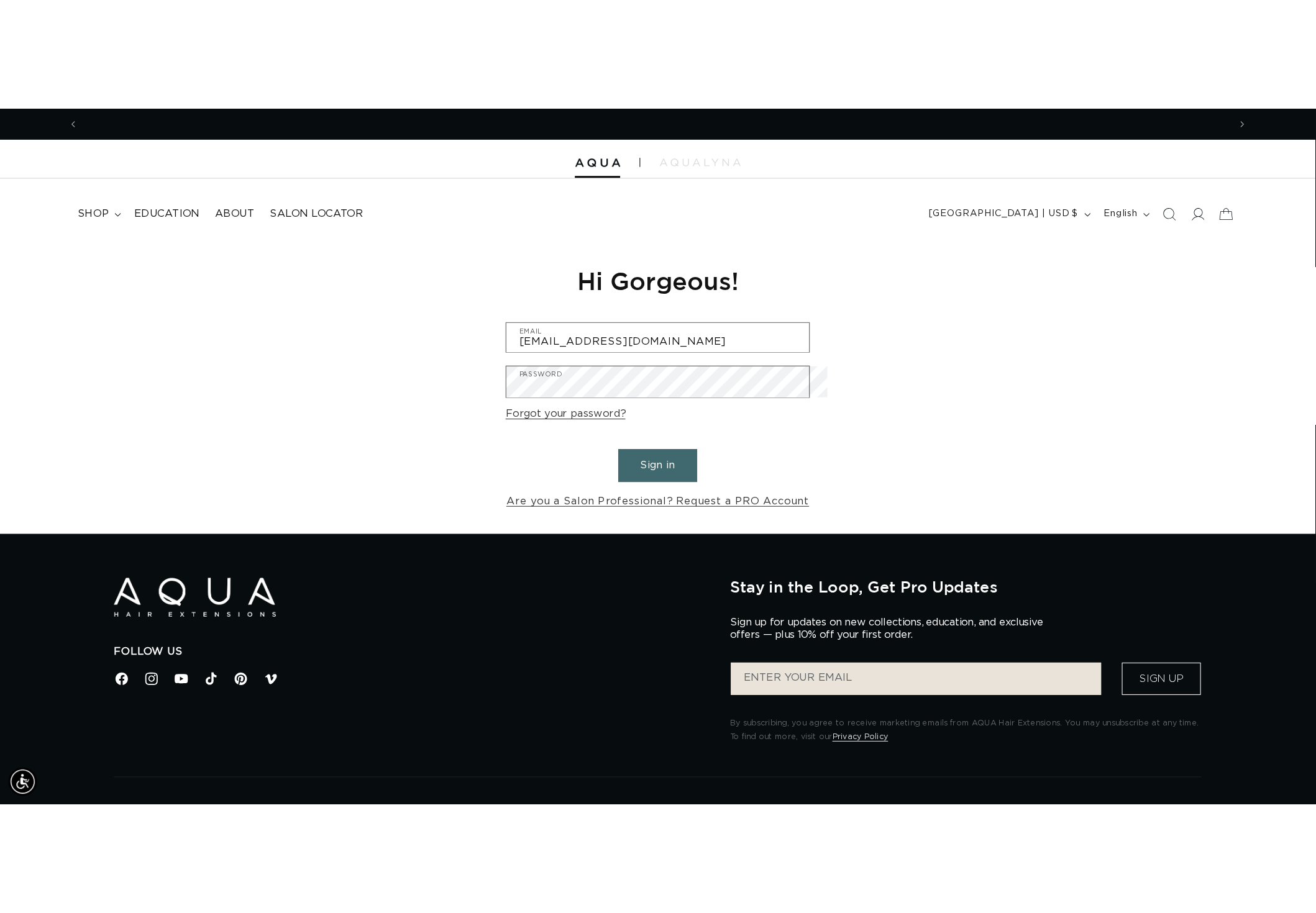
scroll to position [0, 2345]
